Goal: Information Seeking & Learning: Learn about a topic

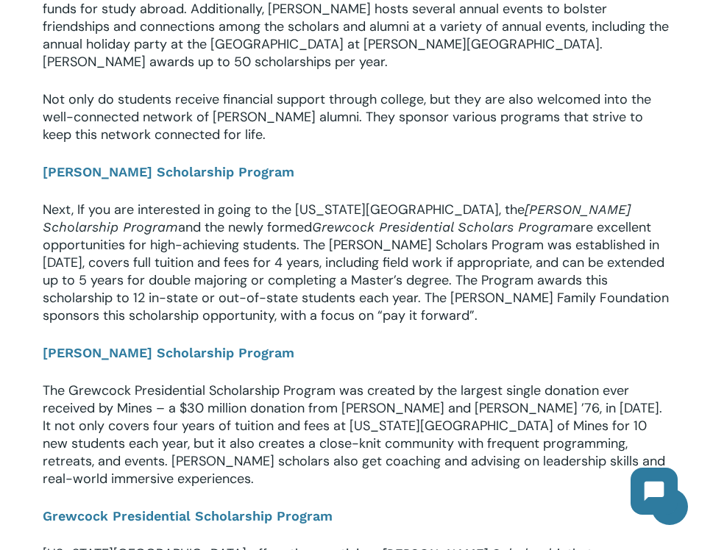
scroll to position [734, 0]
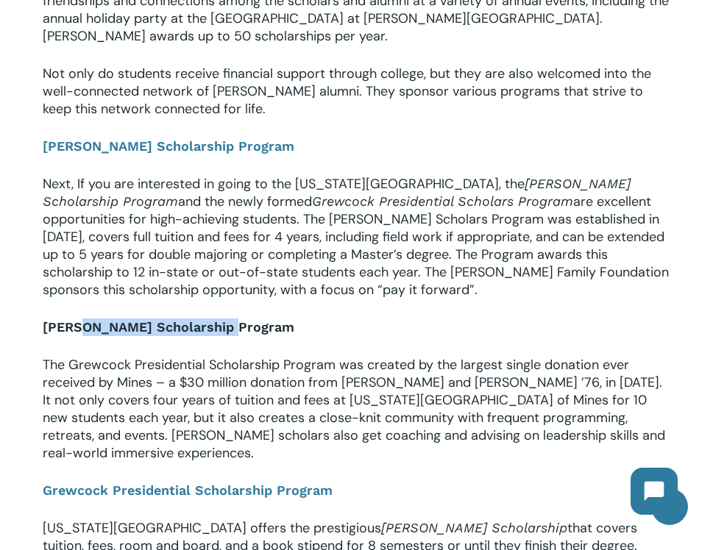
drag, startPoint x: 249, startPoint y: 322, endPoint x: 79, endPoint y: 315, distance: 170.8
click at [77, 319] on p "[PERSON_NAME] Scholarship Program" at bounding box center [356, 338] width 627 height 38
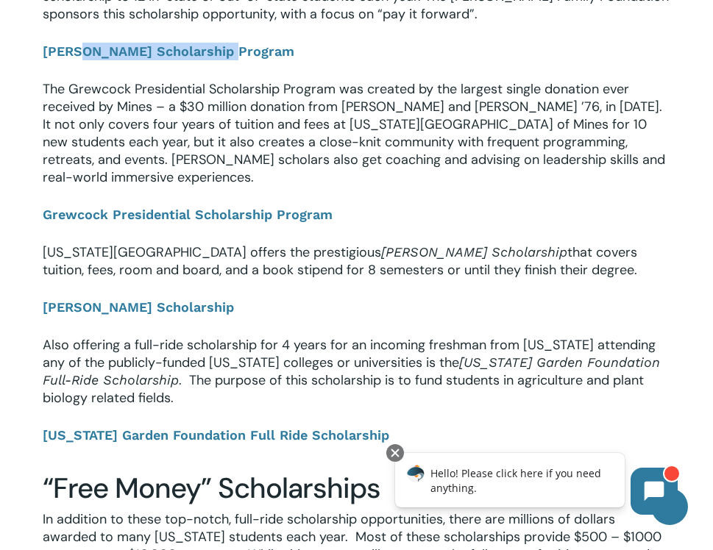
scroll to position [1012, 0]
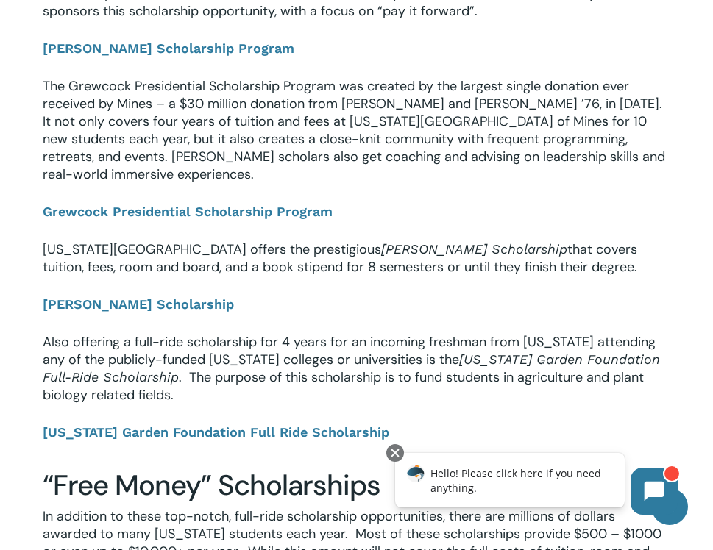
click at [330, 203] on p "Grewcock Presidential Scholarship Program" at bounding box center [356, 222] width 627 height 38
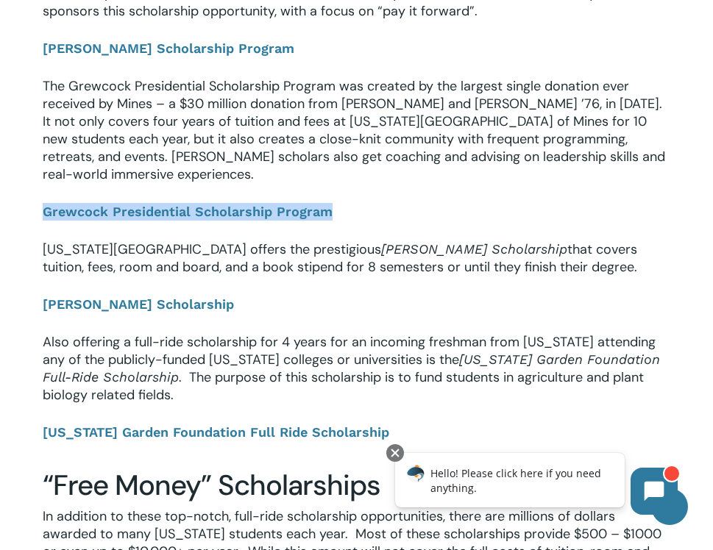
drag, startPoint x: 364, startPoint y: 183, endPoint x: 36, endPoint y: 185, distance: 328.1
copy link "Grewcock Presidential Scholarship Program"
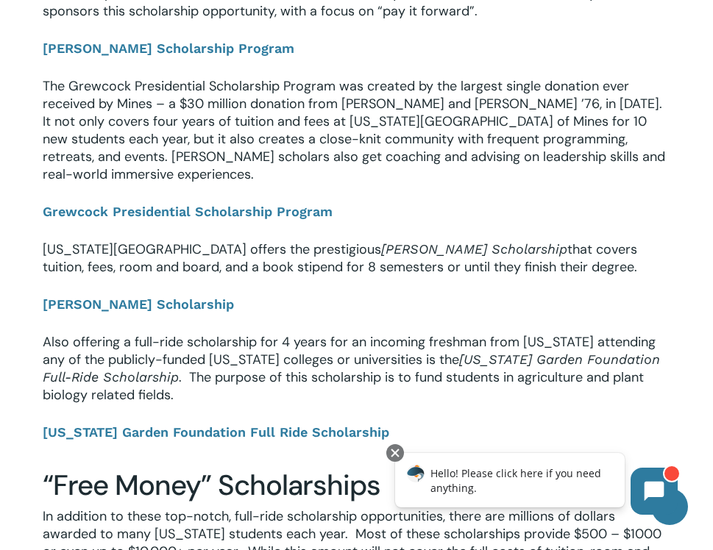
click at [310, 159] on p "The Grewcock Presidential Scholarship Program was created by the largest single…" at bounding box center [356, 140] width 627 height 126
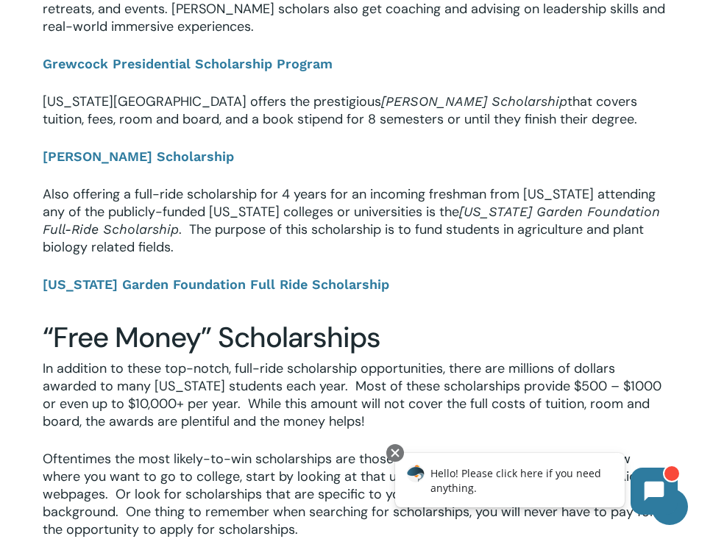
scroll to position [1171, 0]
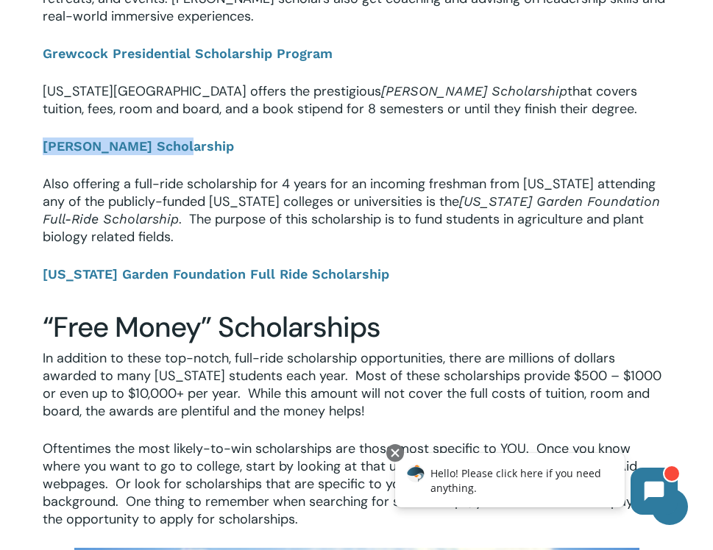
drag, startPoint x: 235, startPoint y: 118, endPoint x: 1, endPoint y: 106, distance: 234.3
copy b "[PERSON_NAME] Scholarship"
click at [313, 208] on p "Also offering a full-ride scholarship for 4 years for an incoming freshman from…" at bounding box center [356, 220] width 627 height 90
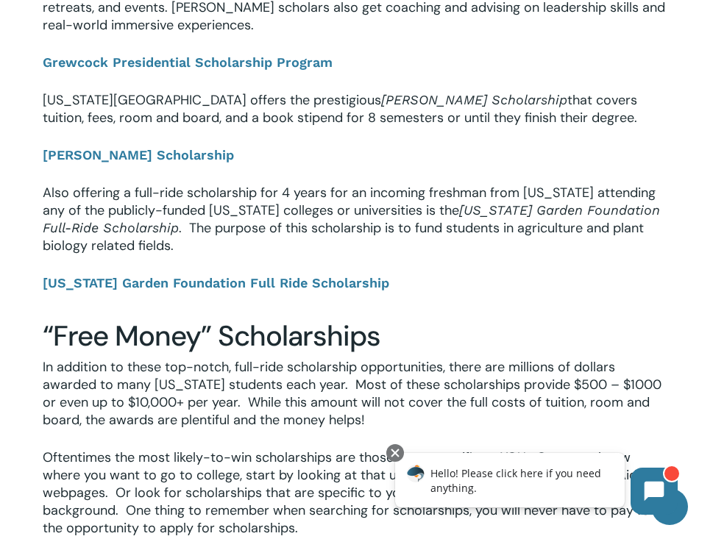
scroll to position [1161, 0]
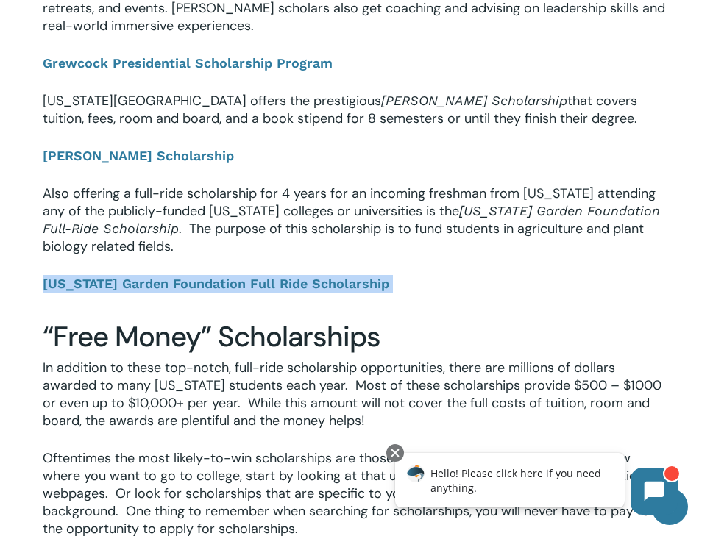
drag, startPoint x: 373, startPoint y: 238, endPoint x: 438, endPoint y: 261, distance: 69.3
copy div ". The purpose of this scholarship is to fund students in agriculture and plant …"
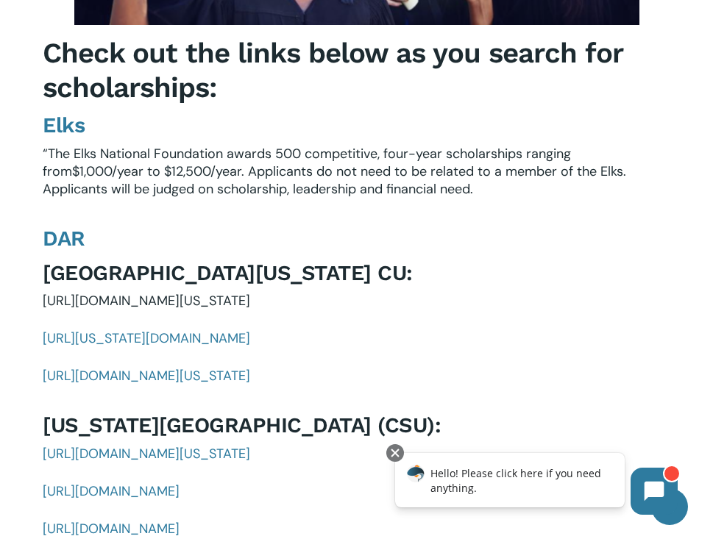
scroll to position [2108, 0]
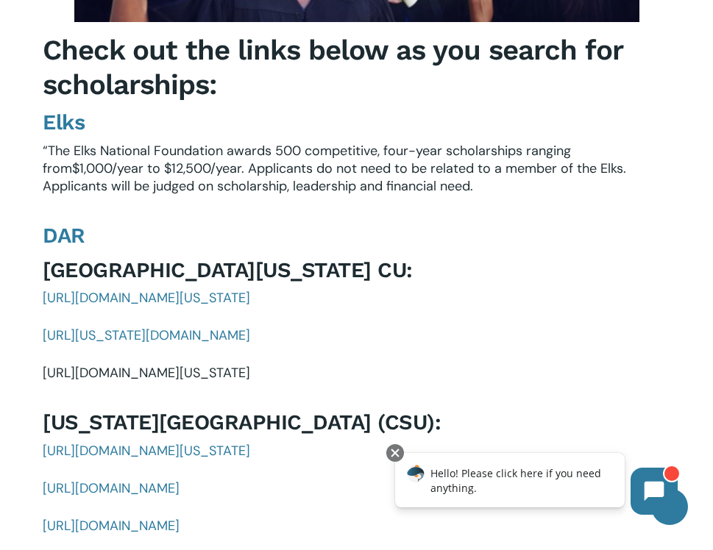
click at [250, 364] on span "[URL][DOMAIN_NAME][US_STATE]" at bounding box center [146, 373] width 207 height 18
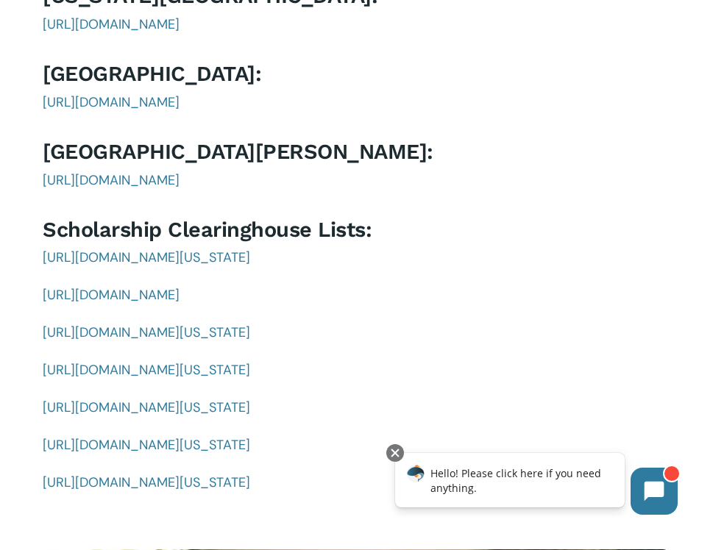
scroll to position [3083, 0]
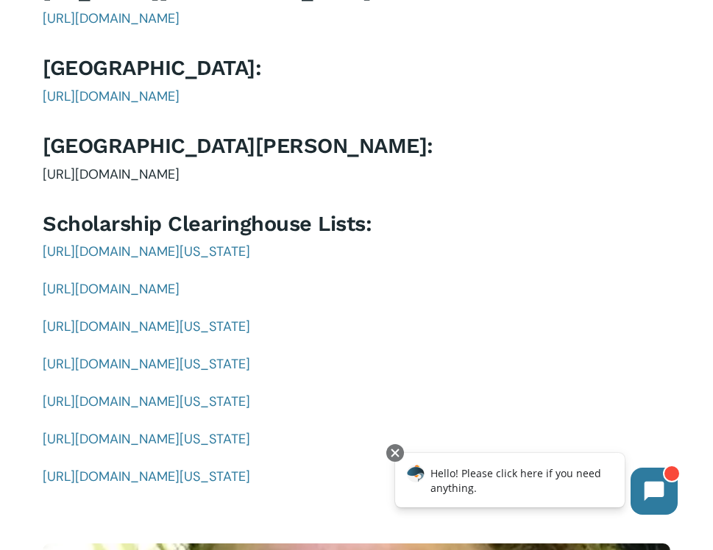
click at [180, 166] on span "[URL][DOMAIN_NAME]" at bounding box center [111, 175] width 137 height 18
